Goal: Book appointment/travel/reservation

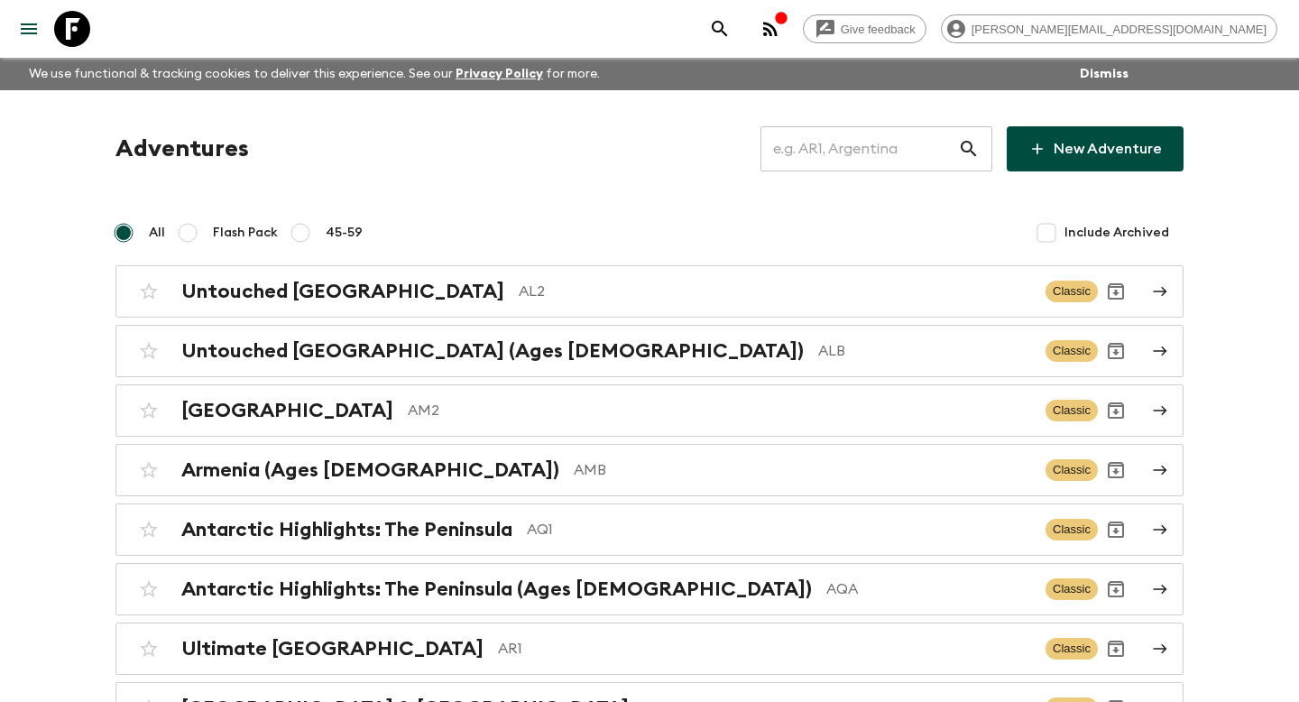
click at [890, 144] on input "text" at bounding box center [859, 149] width 198 height 51
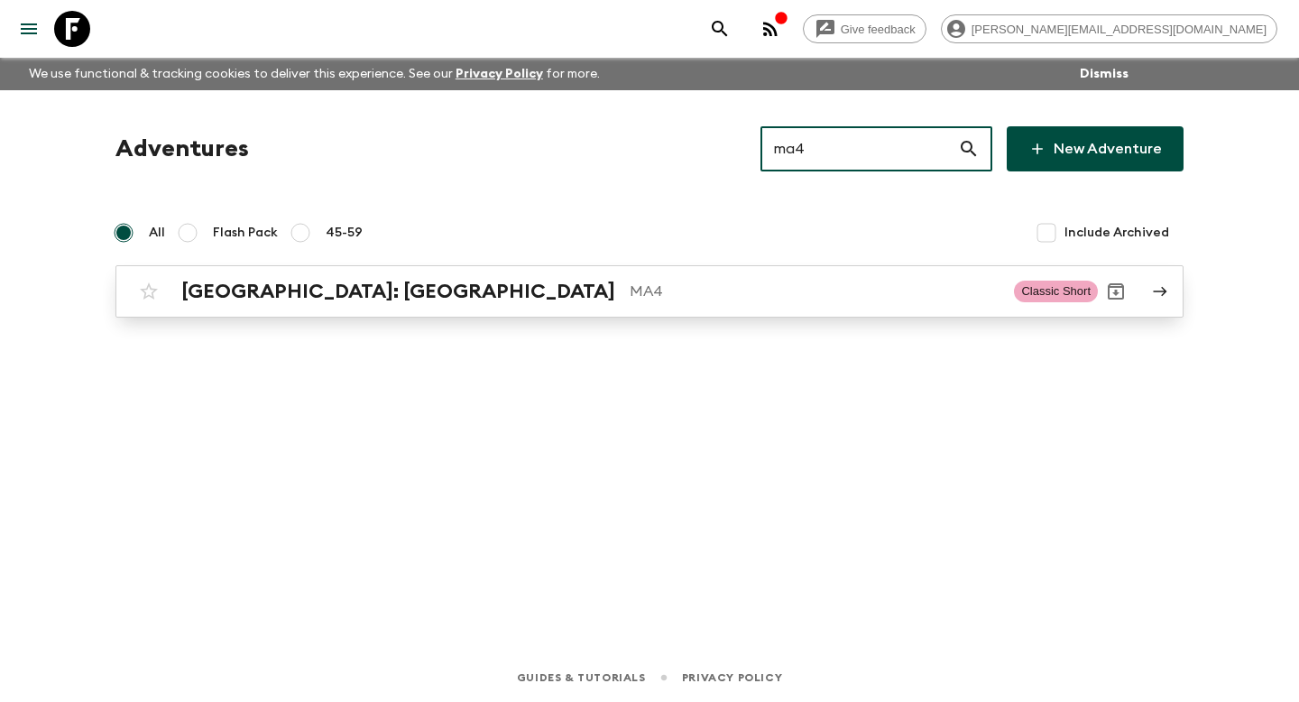
type input "ma4"
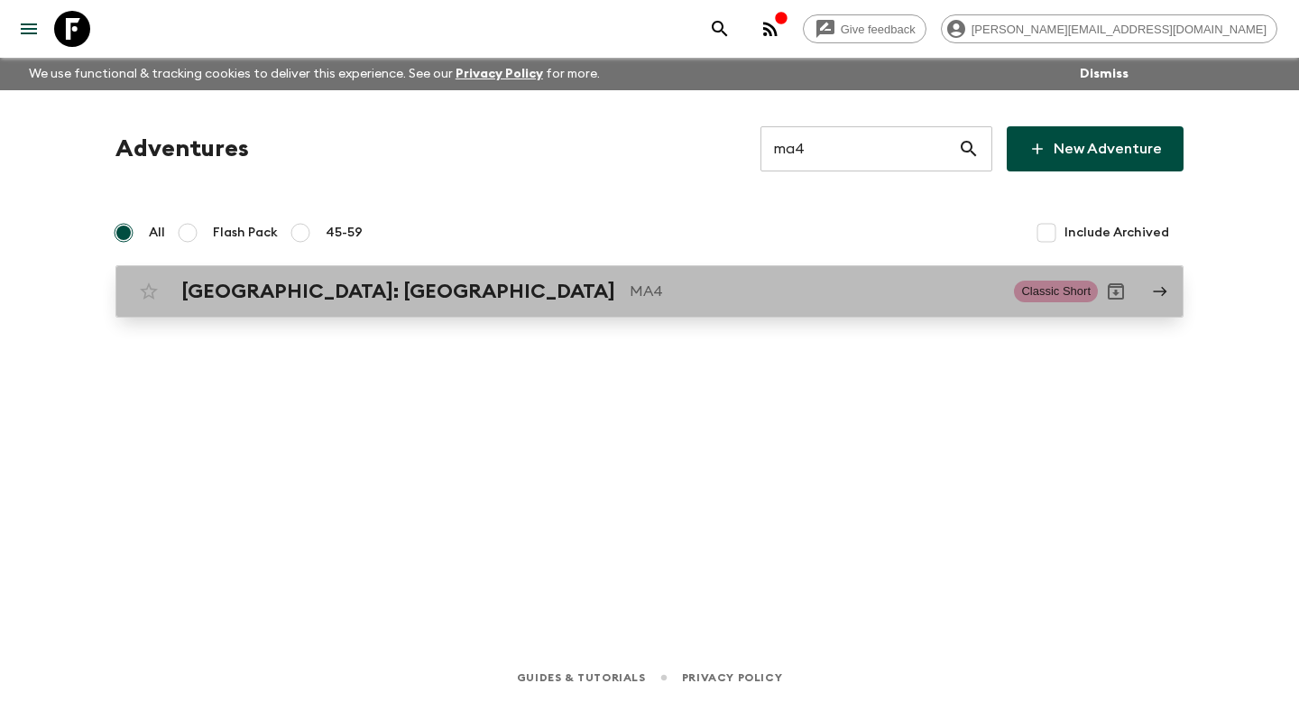
click at [792, 286] on p "MA4" at bounding box center [815, 292] width 370 height 22
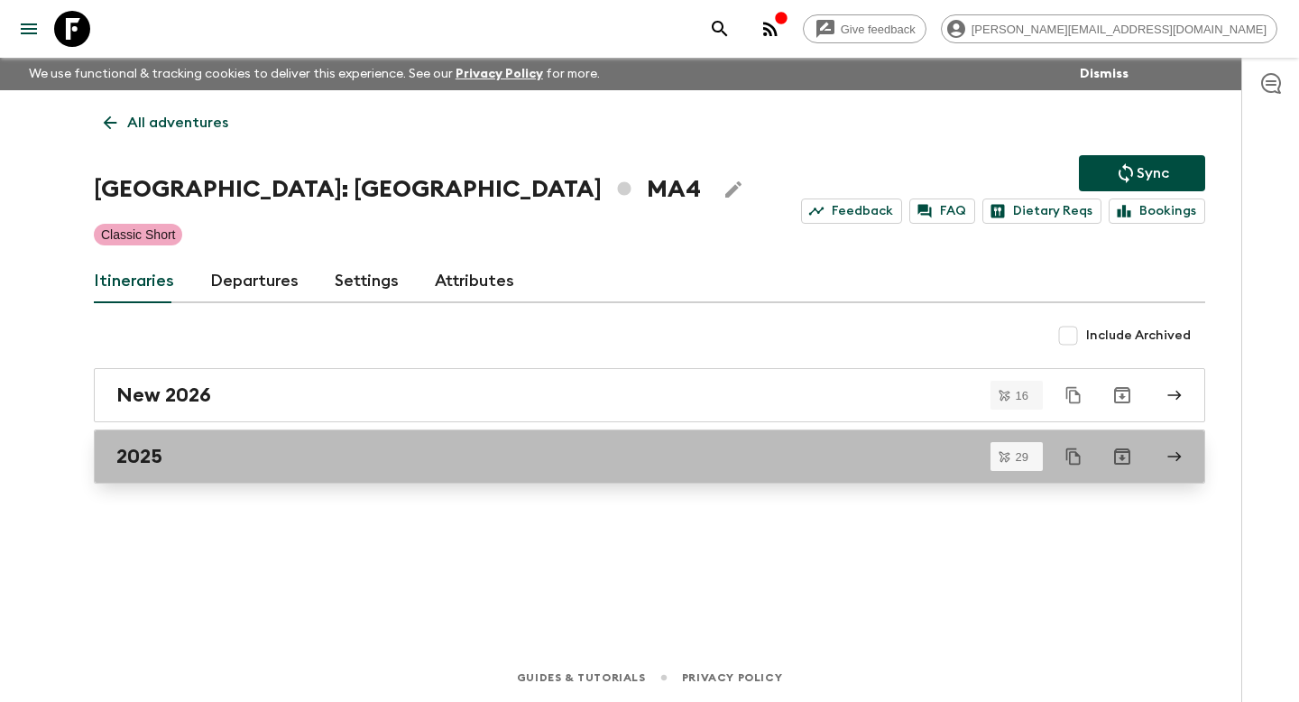
click at [287, 467] on div "2025" at bounding box center [632, 456] width 1032 height 23
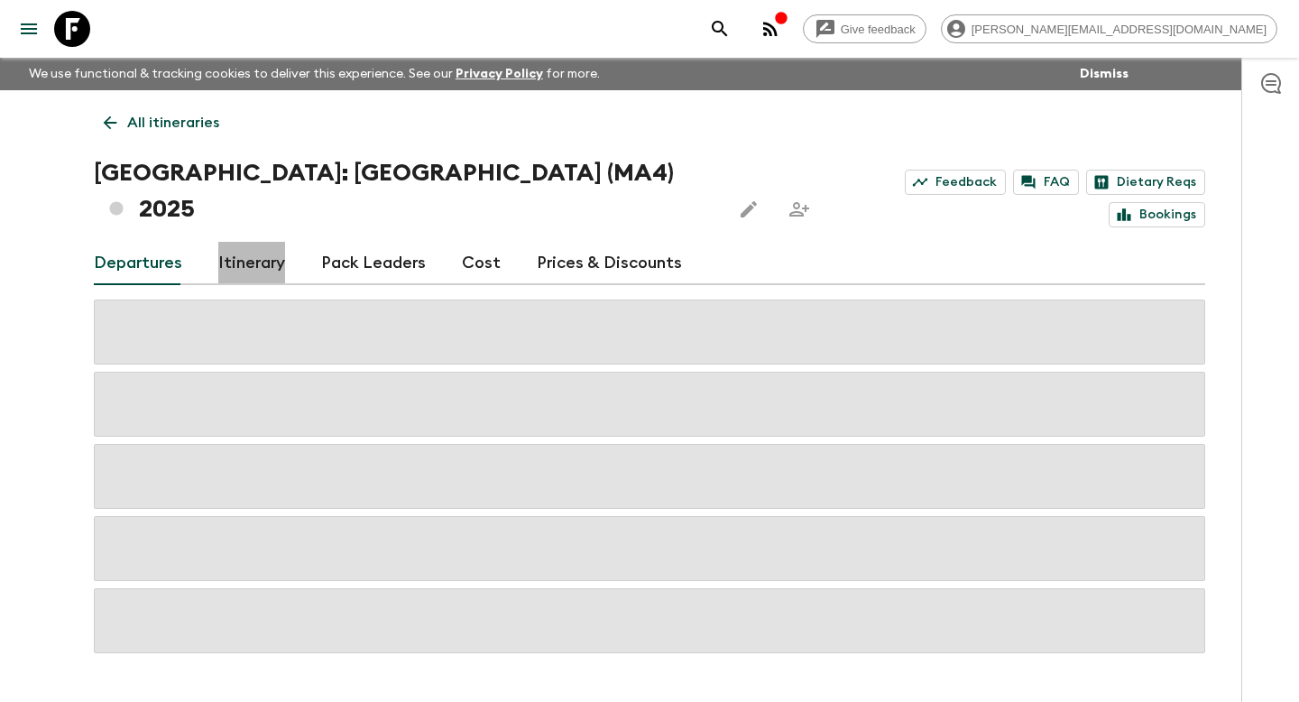
click at [262, 242] on link "Itinerary" at bounding box center [251, 263] width 67 height 43
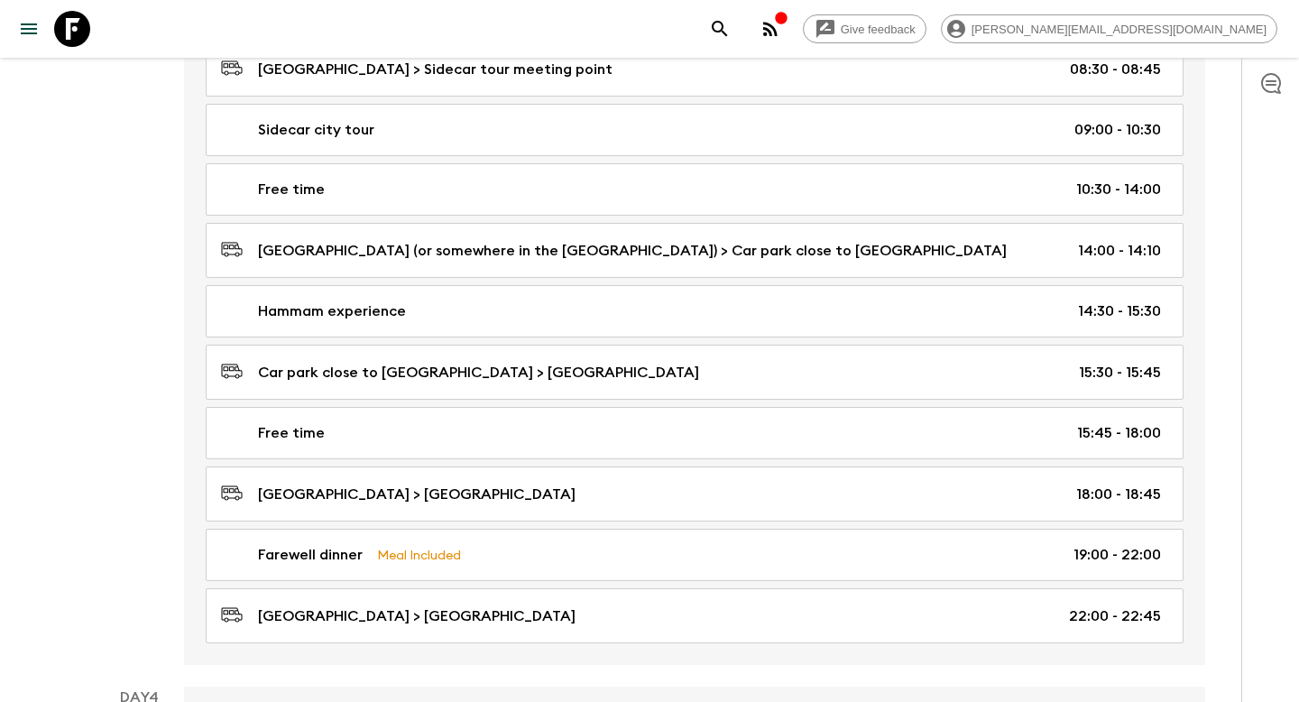
scroll to position [1449, 0]
